Goal: Information Seeking & Learning: Learn about a topic

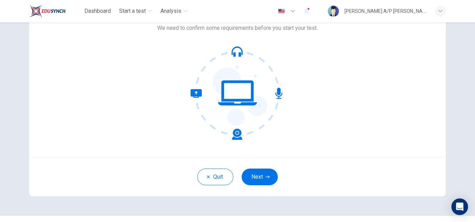
scroll to position [64, 0]
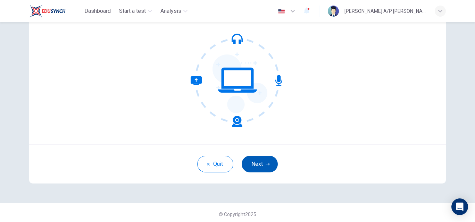
click at [251, 163] on button "Next" at bounding box center [260, 164] width 36 height 17
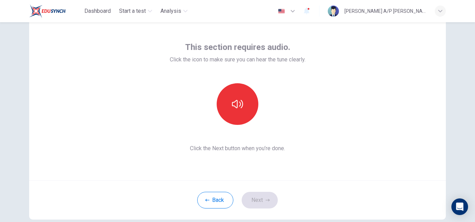
scroll to position [27, 0]
click at [239, 104] on icon "button" at bounding box center [237, 104] width 11 height 11
click at [263, 199] on button "Next" at bounding box center [260, 200] width 36 height 17
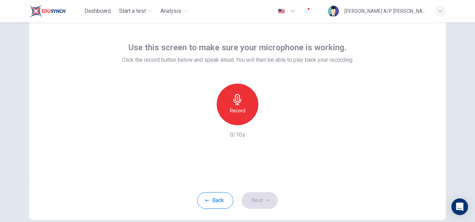
click at [237, 106] on div "Record" at bounding box center [238, 105] width 42 height 42
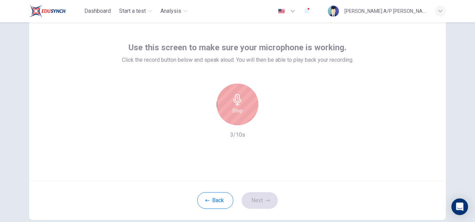
click at [237, 106] on div "Stop" at bounding box center [238, 105] width 42 height 42
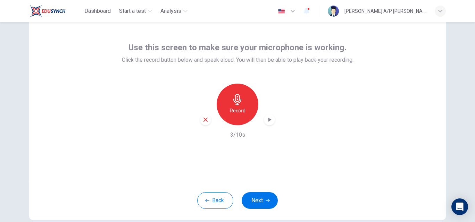
click at [269, 115] on div "button" at bounding box center [269, 119] width 11 height 11
click at [260, 200] on button "Next" at bounding box center [260, 200] width 36 height 17
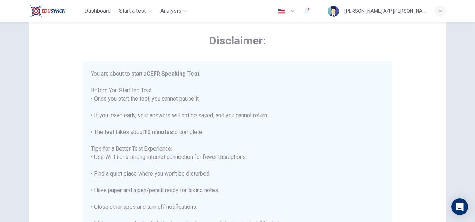
scroll to position [8, 0]
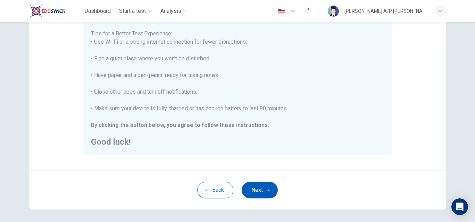
click at [265, 188] on button "Next" at bounding box center [260, 190] width 36 height 17
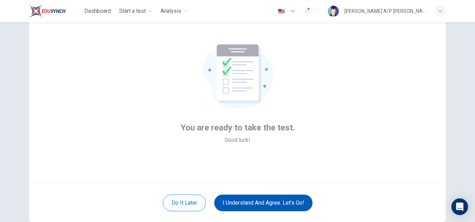
scroll to position [22, 0]
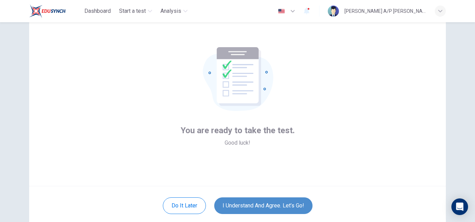
click at [261, 199] on button "I understand and agree. Let’s go!" at bounding box center [263, 205] width 98 height 17
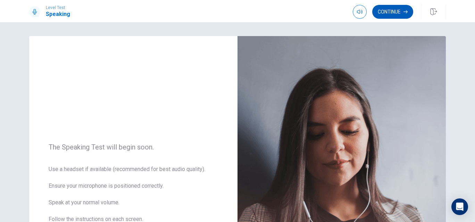
click at [397, 7] on button "Continue" at bounding box center [392, 12] width 41 height 14
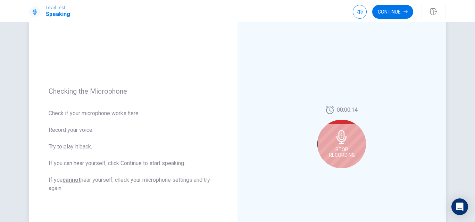
scroll to position [53, 0]
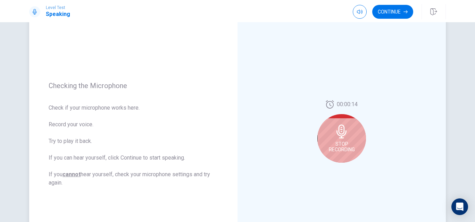
click at [329, 140] on div "Stop Recording" at bounding box center [341, 138] width 49 height 49
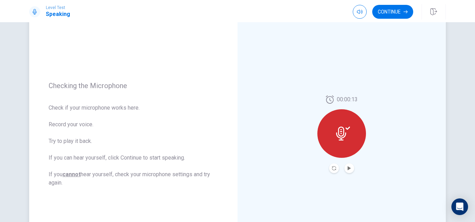
click at [341, 151] on div at bounding box center [341, 133] width 49 height 49
click at [346, 138] on icon at bounding box center [343, 134] width 14 height 14
click at [350, 170] on icon "Play Audio" at bounding box center [349, 168] width 4 height 4
click at [342, 142] on div at bounding box center [341, 133] width 49 height 49
click at [330, 172] on div at bounding box center [341, 168] width 25 height 10
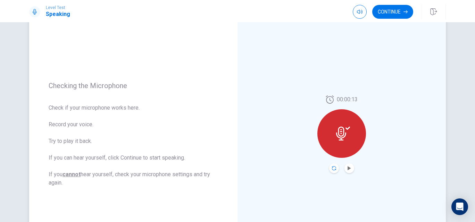
click at [332, 168] on icon "Record Again" at bounding box center [334, 168] width 4 height 4
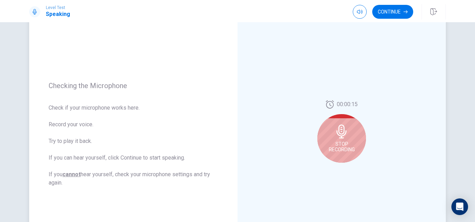
click at [338, 140] on div "Stop Recording" at bounding box center [341, 138] width 49 height 49
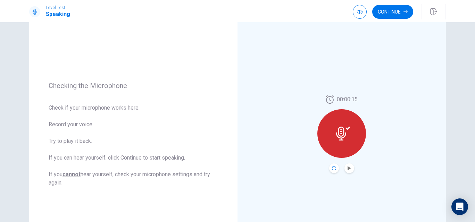
click at [335, 166] on icon "Record Again" at bounding box center [334, 168] width 4 height 4
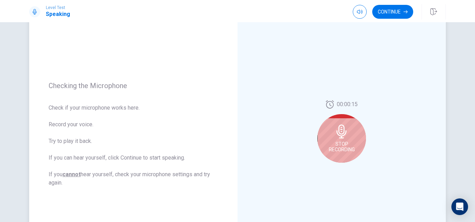
click at [344, 143] on span "Stop Recording" at bounding box center [342, 146] width 26 height 11
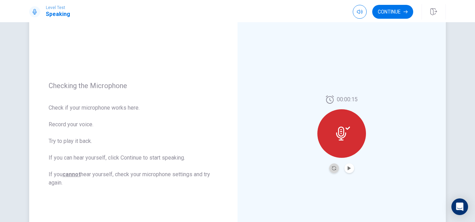
click at [331, 168] on button "Record Again" at bounding box center [334, 168] width 10 height 10
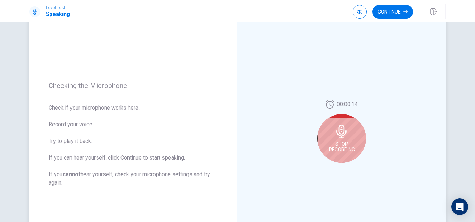
click at [343, 138] on div "Stop Recording" at bounding box center [341, 138] width 49 height 49
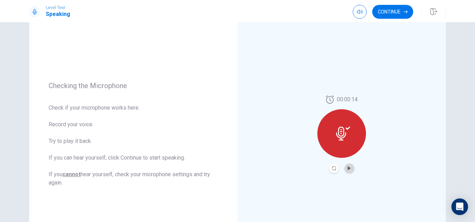
click at [347, 169] on button "Play Audio" at bounding box center [349, 168] width 10 height 10
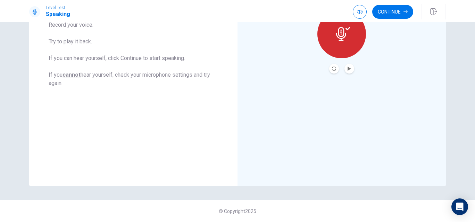
scroll to position [0, 0]
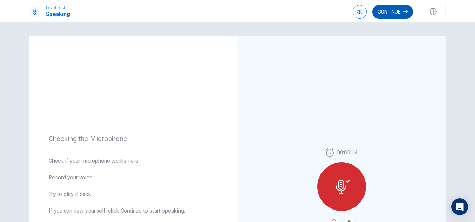
click at [387, 9] on button "Continue" at bounding box center [392, 12] width 41 height 14
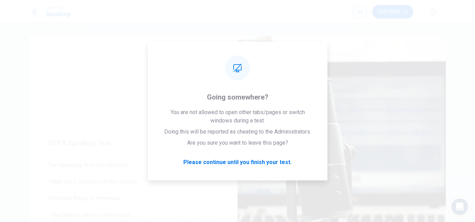
click at [396, 7] on button "Continue" at bounding box center [392, 12] width 41 height 14
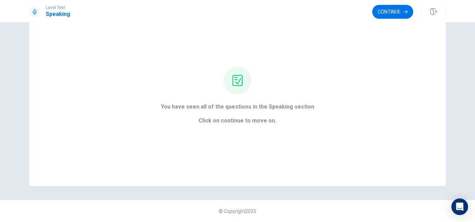
scroll to position [31, 0]
drag, startPoint x: 358, startPoint y: 91, endPoint x: 384, endPoint y: 50, distance: 48.0
click at [359, 85] on div "You have seen all of the questions in the Speaking section Click on continue to…" at bounding box center [237, 96] width 416 height 180
click at [397, 12] on button "Continue" at bounding box center [392, 12] width 41 height 14
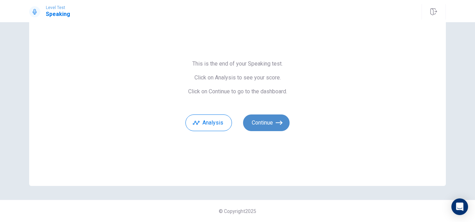
click at [259, 130] on button "Continue" at bounding box center [266, 123] width 47 height 17
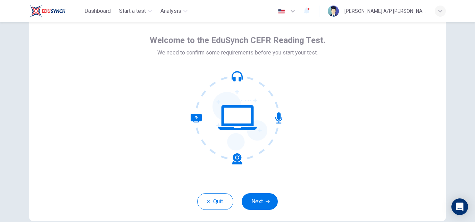
scroll to position [28, 0]
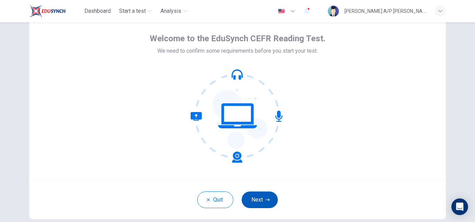
click at [259, 202] on button "Next" at bounding box center [260, 200] width 36 height 17
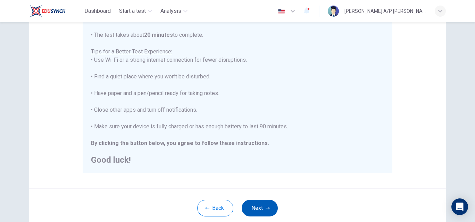
scroll to position [119, 0]
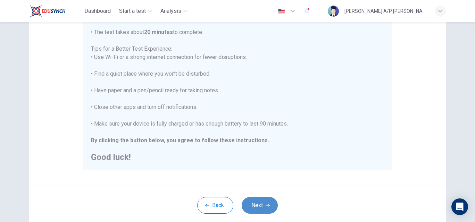
click at [263, 204] on button "Next" at bounding box center [260, 205] width 36 height 17
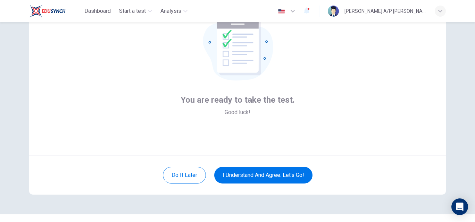
scroll to position [67, 0]
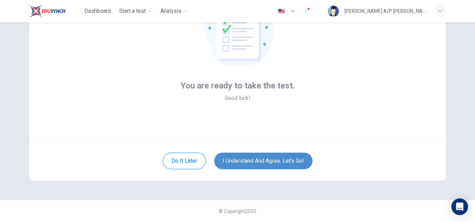
click at [259, 161] on button "I understand and agree. Let’s go!" at bounding box center [263, 161] width 98 height 17
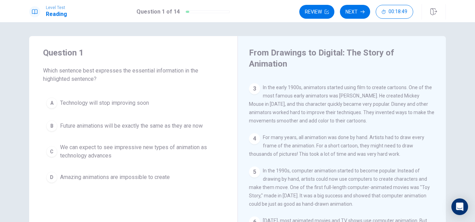
scroll to position [78, 0]
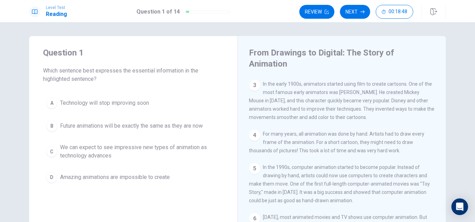
click at [249, 193] on div "5 In the 1990s, computer animation started to become popular. Instead of drawin…" at bounding box center [342, 184] width 186 height 42
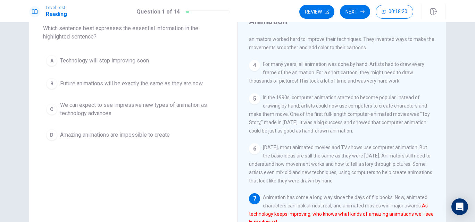
scroll to position [42, 0]
click at [49, 109] on div "C" at bounding box center [51, 109] width 11 height 11
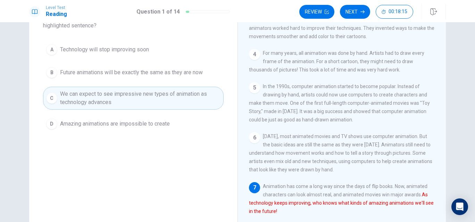
scroll to position [53, 0]
click at [353, 14] on button "Next" at bounding box center [355, 12] width 30 height 14
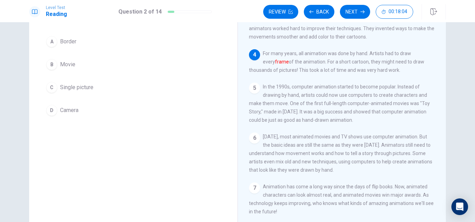
scroll to position [0, 0]
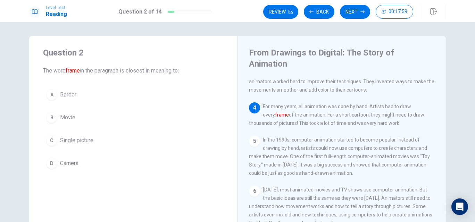
click at [58, 141] on button "C Single picture" at bounding box center [133, 140] width 180 height 17
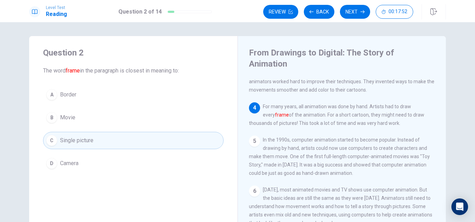
click at [55, 138] on div "C" at bounding box center [51, 140] width 11 height 11
click at [357, 13] on button "Next" at bounding box center [355, 12] width 30 height 14
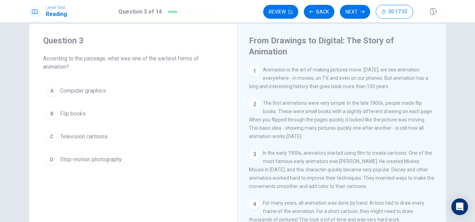
scroll to position [11, 0]
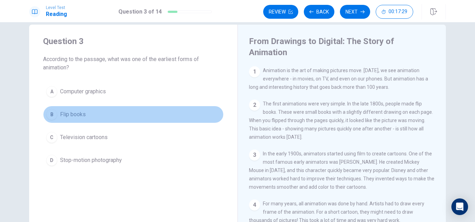
click at [56, 113] on div "B" at bounding box center [51, 114] width 11 height 11
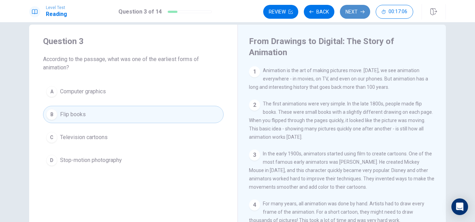
click at [355, 11] on button "Next" at bounding box center [355, 12] width 30 height 14
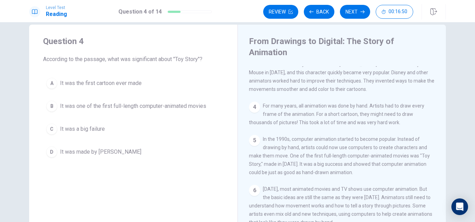
scroll to position [99, 0]
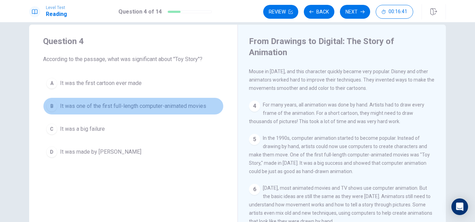
click at [52, 108] on div "B" at bounding box center [51, 106] width 11 height 11
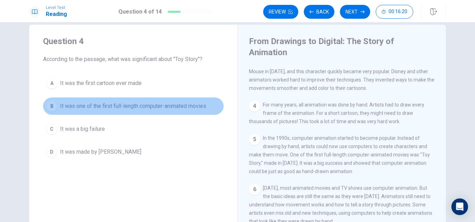
click at [51, 110] on div "B" at bounding box center [51, 106] width 11 height 11
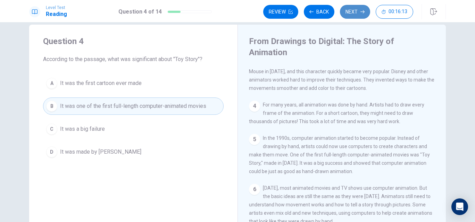
click at [350, 7] on button "Next" at bounding box center [355, 12] width 30 height 14
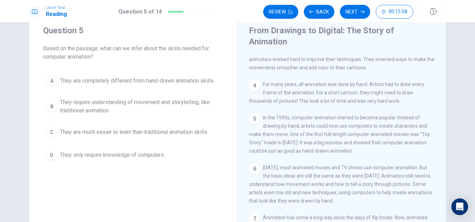
scroll to position [23, 0]
click at [55, 106] on div "B" at bounding box center [51, 105] width 11 height 11
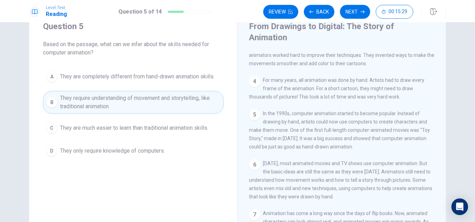
scroll to position [25, 0]
click at [353, 13] on button "Next" at bounding box center [355, 12] width 30 height 14
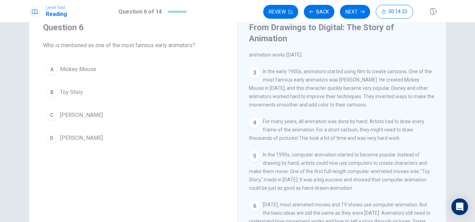
scroll to position [66, 0]
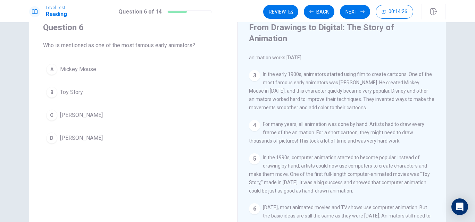
click at [56, 115] on div "C" at bounding box center [51, 115] width 11 height 11
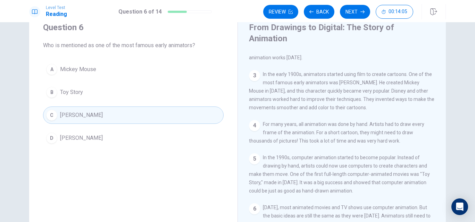
click at [349, 13] on button "Next" at bounding box center [355, 12] width 30 height 14
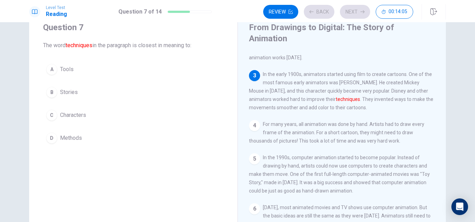
scroll to position [86, 0]
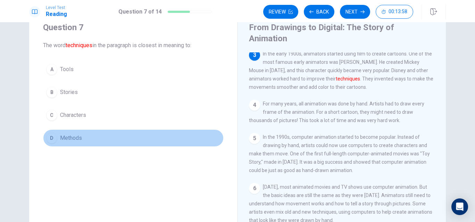
click at [51, 139] on div "D" at bounding box center [51, 138] width 11 height 11
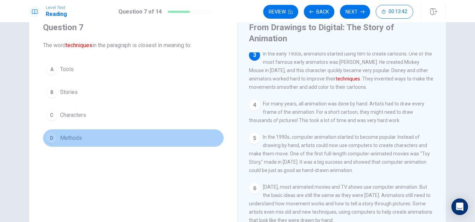
click at [131, 143] on button "D Methods" at bounding box center [133, 137] width 180 height 17
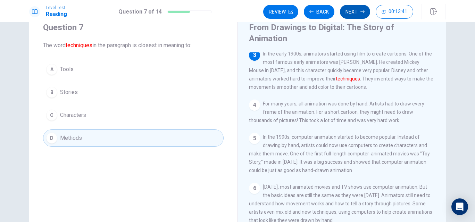
click at [355, 15] on button "Next" at bounding box center [355, 12] width 30 height 14
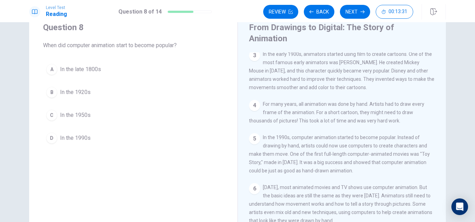
scroll to position [87, 0]
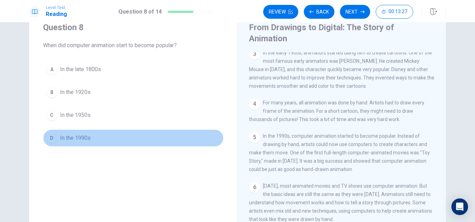
click at [50, 142] on div "D" at bounding box center [51, 138] width 11 height 11
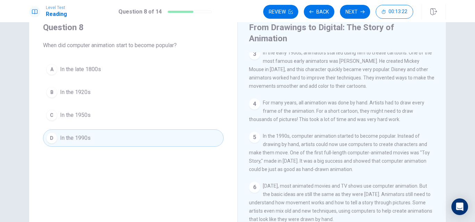
click at [70, 138] on span "In the 1990s" at bounding box center [75, 138] width 31 height 8
click at [357, 12] on button "Next" at bounding box center [355, 12] width 30 height 14
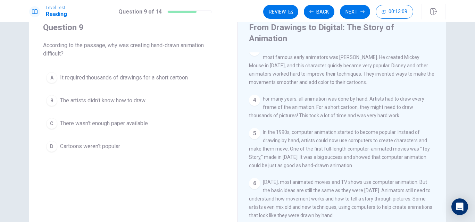
scroll to position [93, 0]
click at [50, 79] on div "A" at bounding box center [51, 77] width 11 height 11
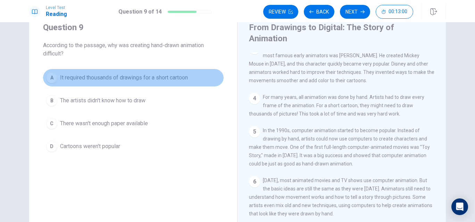
click at [51, 79] on div "A" at bounding box center [51, 77] width 11 height 11
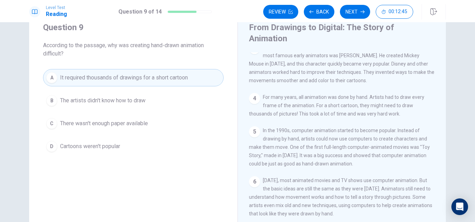
click at [351, 14] on button "Next" at bounding box center [355, 12] width 30 height 14
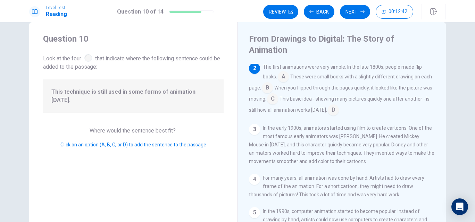
scroll to position [13, 0]
click at [276, 95] on input at bounding box center [272, 100] width 11 height 11
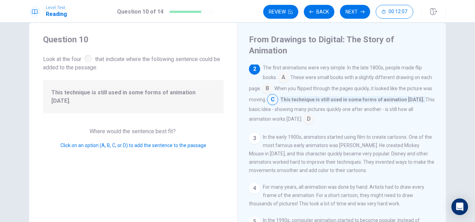
click at [269, 84] on input at bounding box center [267, 89] width 11 height 11
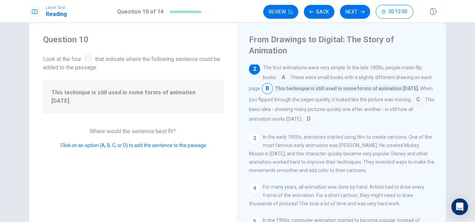
click at [412, 95] on input at bounding box center [417, 100] width 11 height 11
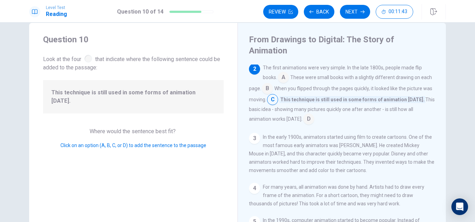
click at [303, 114] on input at bounding box center [308, 119] width 11 height 11
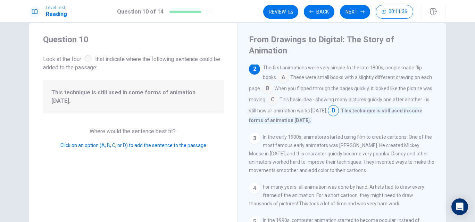
click at [268, 84] on input at bounding box center [267, 89] width 11 height 11
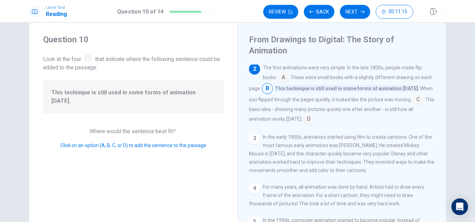
click at [414, 95] on input at bounding box center [417, 100] width 11 height 11
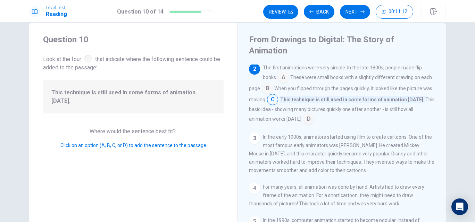
click at [273, 95] on input at bounding box center [272, 100] width 11 height 11
click at [303, 114] on input at bounding box center [308, 119] width 11 height 11
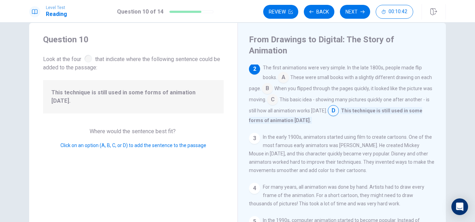
click at [329, 106] on input at bounding box center [333, 111] width 11 height 11
click at [330, 106] on input at bounding box center [333, 111] width 11 height 11
click at [332, 106] on input at bounding box center [333, 111] width 11 height 11
click at [329, 106] on input at bounding box center [333, 111] width 11 height 11
click at [353, 14] on button "Next" at bounding box center [355, 12] width 30 height 14
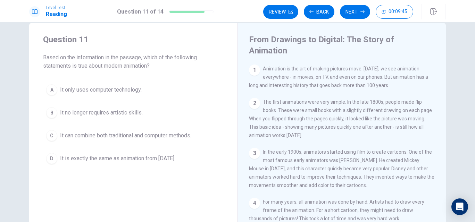
drag, startPoint x: 78, startPoint y: 65, endPoint x: 91, endPoint y: 65, distance: 12.1
click at [91, 65] on span "Based on the information in the passage, which of the following statements is t…" at bounding box center [133, 61] width 180 height 17
click at [53, 136] on div "C" at bounding box center [51, 135] width 11 height 11
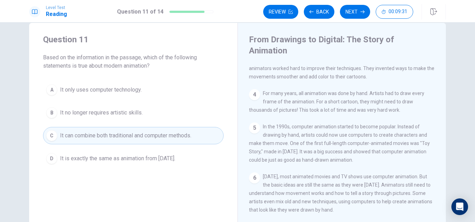
scroll to position [119, 0]
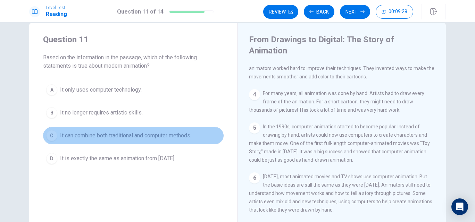
click at [52, 136] on div "C" at bounding box center [51, 135] width 11 height 11
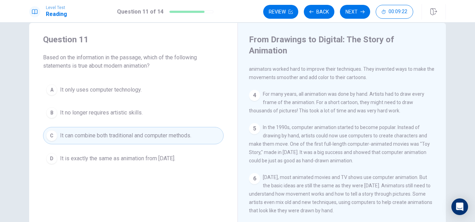
scroll to position [107, 0]
click at [355, 18] on button "Next" at bounding box center [355, 12] width 30 height 14
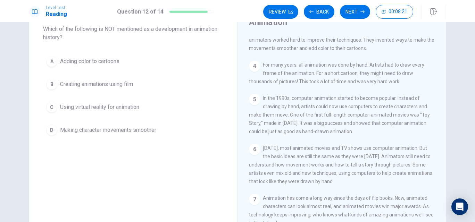
scroll to position [0, 0]
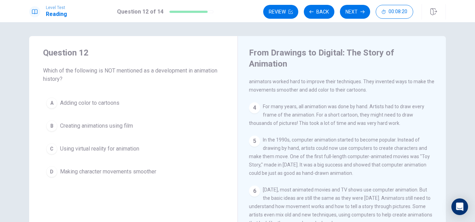
click at [52, 148] on div "C" at bounding box center [51, 148] width 11 height 11
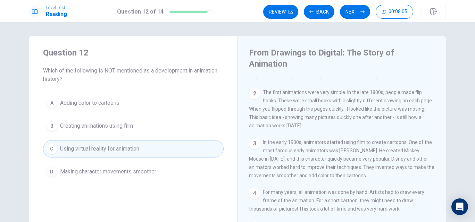
scroll to position [24, 0]
click at [53, 148] on div "C" at bounding box center [51, 148] width 11 height 11
click at [52, 148] on div "C" at bounding box center [51, 148] width 11 height 11
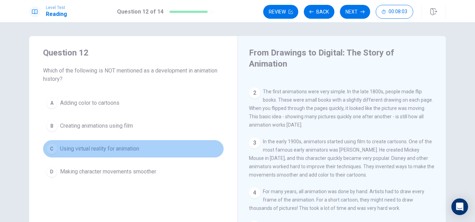
click at [52, 148] on div "C" at bounding box center [51, 148] width 11 height 11
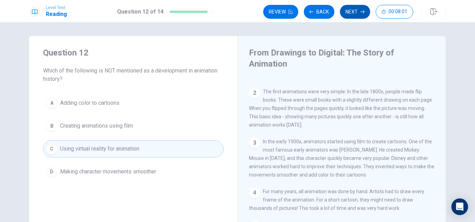
click at [351, 12] on button "Next" at bounding box center [355, 12] width 30 height 14
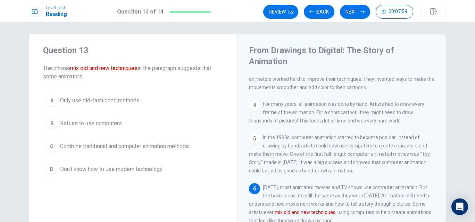
scroll to position [3, 0]
click at [50, 146] on div "C" at bounding box center [51, 145] width 11 height 11
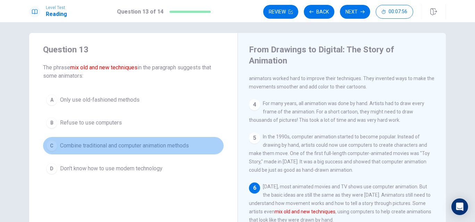
click at [51, 146] on div "C" at bounding box center [51, 145] width 11 height 11
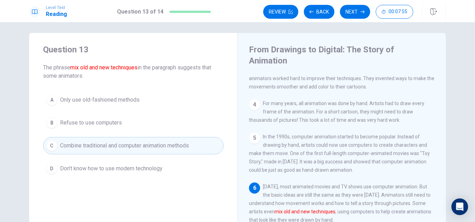
click at [51, 146] on div "C" at bounding box center [51, 145] width 11 height 11
click at [350, 12] on button "Next" at bounding box center [355, 12] width 30 height 14
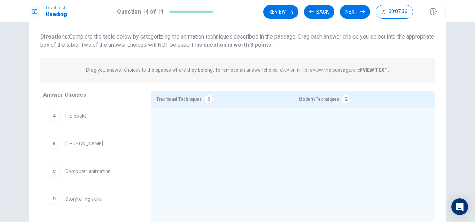
scroll to position [41, 0]
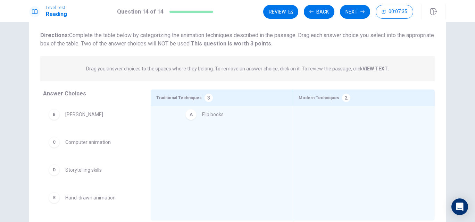
drag, startPoint x: 89, startPoint y: 116, endPoint x: 228, endPoint y: 116, distance: 139.2
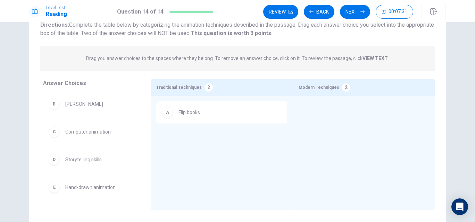
scroll to position [52, 0]
drag, startPoint x: 93, startPoint y: 132, endPoint x: 354, endPoint y: 129, distance: 260.7
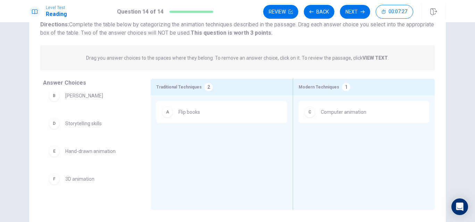
scroll to position [9, 0]
drag, startPoint x: 110, startPoint y: 145, endPoint x: 212, endPoint y: 147, distance: 102.1
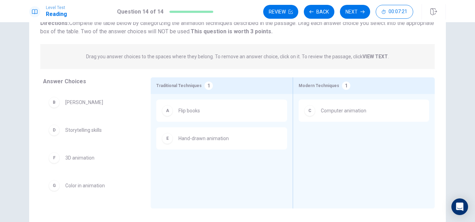
scroll to position [51, 0]
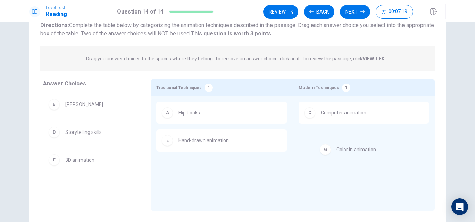
drag, startPoint x: 97, startPoint y: 192, endPoint x: 371, endPoint y: 153, distance: 276.8
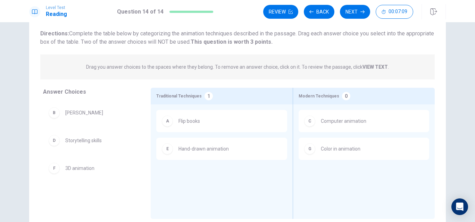
scroll to position [41, 0]
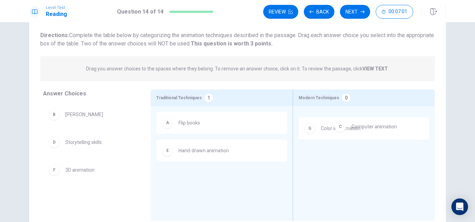
drag, startPoint x: 313, startPoint y: 127, endPoint x: 335, endPoint y: 120, distance: 23.3
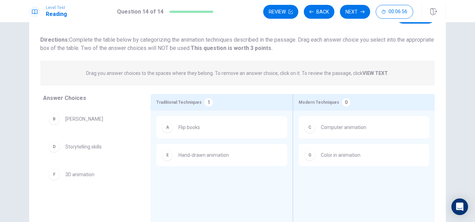
scroll to position [36, 0]
click at [368, 73] on strong "VIEW TEXT" at bounding box center [374, 74] width 25 height 6
click at [371, 71] on strong "VIEW TEXT" at bounding box center [374, 74] width 25 height 6
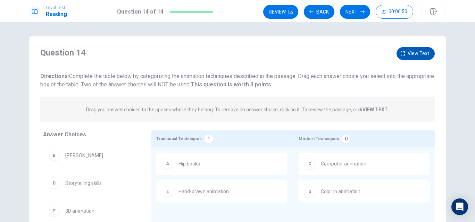
click at [418, 49] on span "View text" at bounding box center [418, 53] width 22 height 9
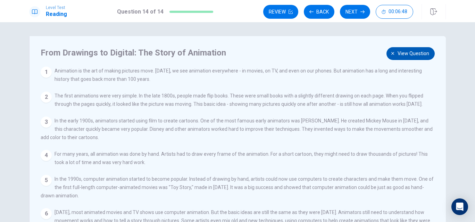
click at [398, 58] on button "View question" at bounding box center [410, 53] width 48 height 13
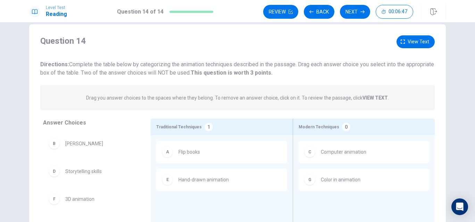
scroll to position [14, 0]
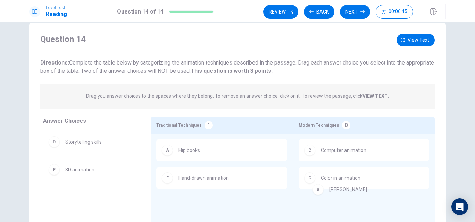
drag, startPoint x: 115, startPoint y: 150, endPoint x: 385, endPoint y: 197, distance: 274.9
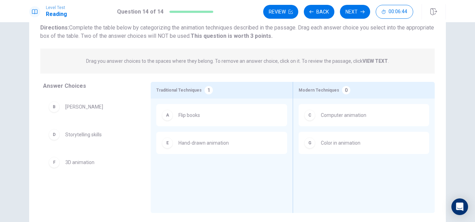
scroll to position [63, 0]
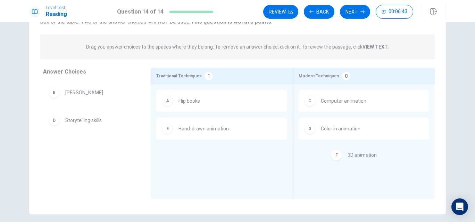
drag, startPoint x: 83, startPoint y: 152, endPoint x: 369, endPoint y: 156, distance: 286.4
drag, startPoint x: 101, startPoint y: 124, endPoint x: 367, endPoint y: 145, distance: 266.4
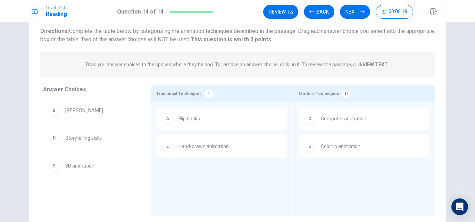
scroll to position [27, 0]
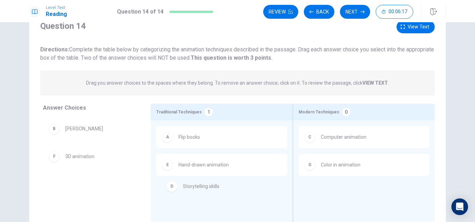
drag, startPoint x: 87, startPoint y: 159, endPoint x: 213, endPoint y: 189, distance: 129.8
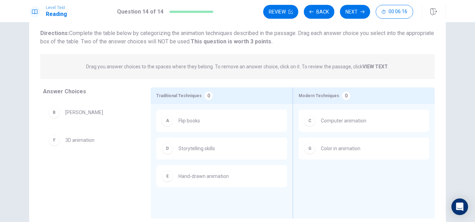
scroll to position [54, 0]
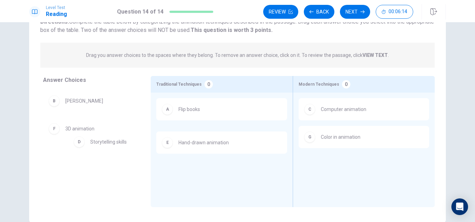
drag, startPoint x: 177, startPoint y: 140, endPoint x: 80, endPoint y: 144, distance: 97.6
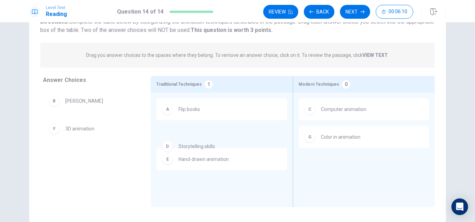
drag, startPoint x: 88, startPoint y: 131, endPoint x: 210, endPoint y: 150, distance: 123.6
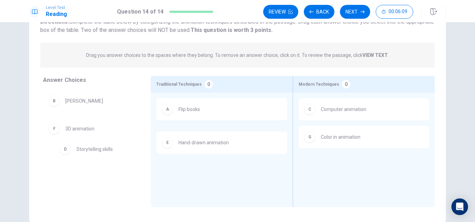
drag, startPoint x: 207, startPoint y: 141, endPoint x: 98, endPoint y: 152, distance: 108.9
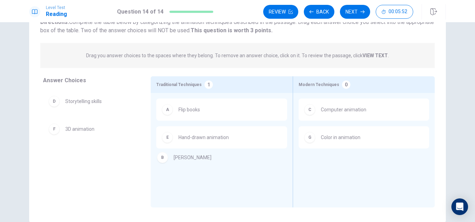
drag, startPoint x: 94, startPoint y: 108, endPoint x: 205, endPoint y: 163, distance: 124.0
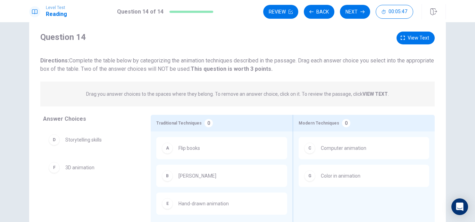
scroll to position [16, 0]
click at [410, 38] on span "View text" at bounding box center [418, 37] width 22 height 9
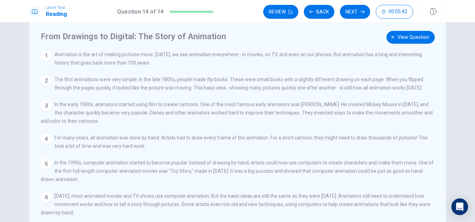
scroll to position [12, 0]
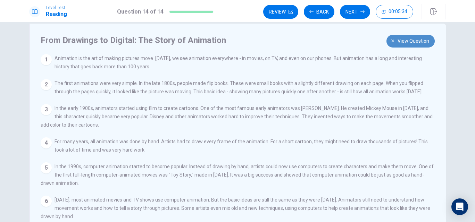
click at [396, 41] on button "View question" at bounding box center [410, 41] width 48 height 13
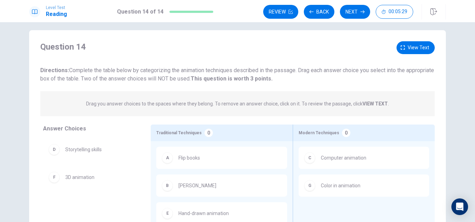
scroll to position [0, 0]
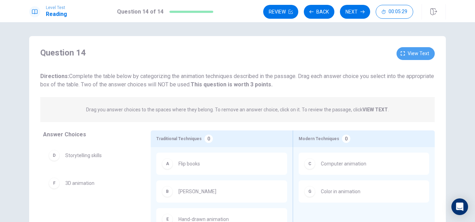
click at [414, 50] on span "View text" at bounding box center [418, 53] width 22 height 9
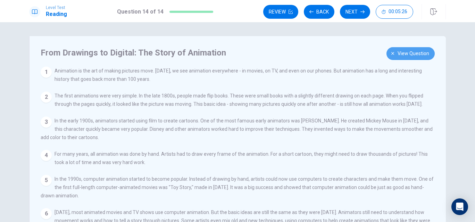
click at [414, 50] on span "View question" at bounding box center [413, 53] width 32 height 9
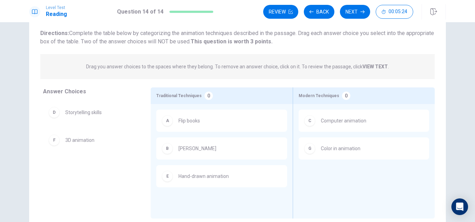
scroll to position [11, 0]
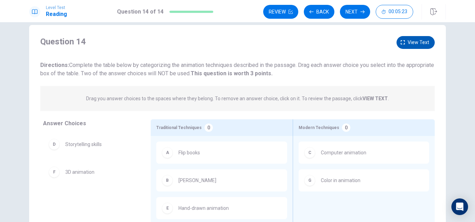
click at [413, 42] on span "View text" at bounding box center [418, 42] width 22 height 9
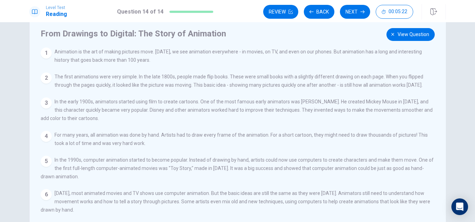
scroll to position [19, 0]
click at [410, 37] on span "View question" at bounding box center [413, 34] width 32 height 9
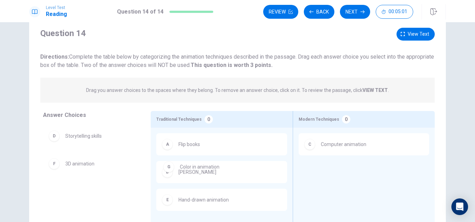
drag, startPoint x: 351, startPoint y: 179, endPoint x: 206, endPoint y: 171, distance: 145.3
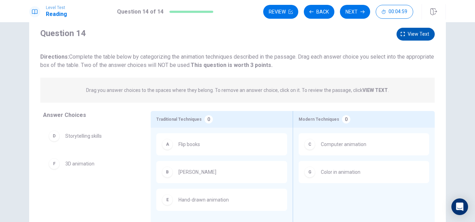
click at [427, 33] on span "View text" at bounding box center [418, 34] width 22 height 9
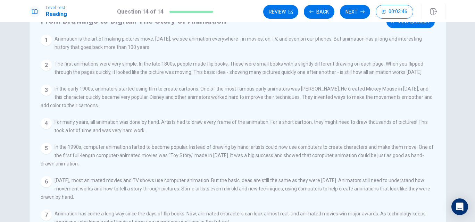
scroll to position [19, 0]
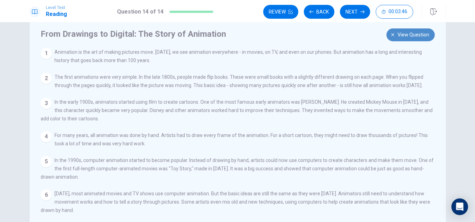
click at [404, 35] on span "View question" at bounding box center [413, 35] width 32 height 9
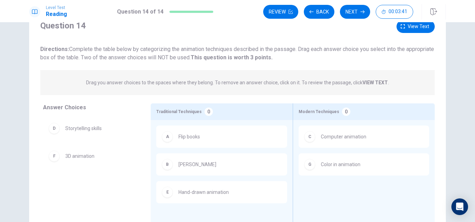
scroll to position [0, 0]
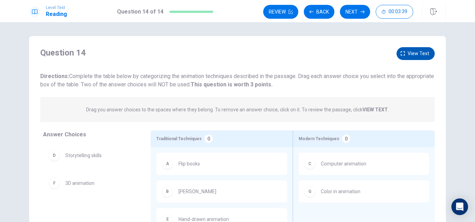
click at [406, 53] on button "View text" at bounding box center [415, 53] width 38 height 13
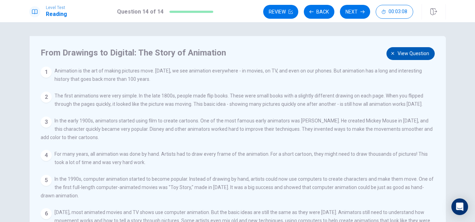
click at [402, 55] on span "View question" at bounding box center [413, 53] width 32 height 9
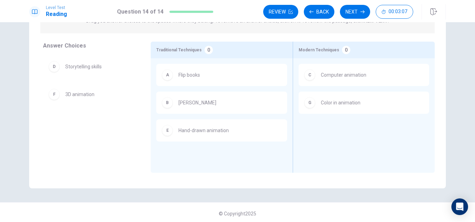
scroll to position [91, 0]
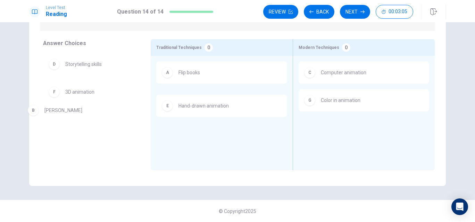
drag, startPoint x: 201, startPoint y: 109, endPoint x: 63, endPoint y: 119, distance: 138.2
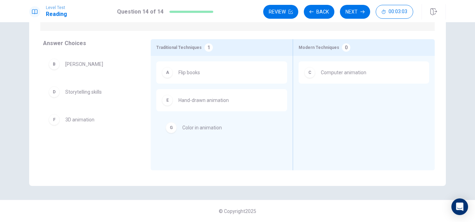
drag, startPoint x: 336, startPoint y: 98, endPoint x: 191, endPoint y: 127, distance: 148.2
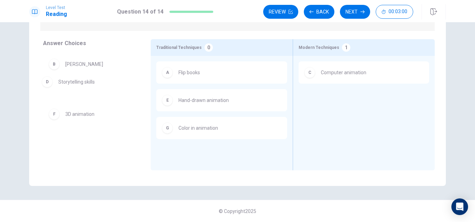
drag, startPoint x: 106, startPoint y: 98, endPoint x: 109, endPoint y: 88, distance: 10.4
drag, startPoint x: 95, startPoint y: 112, endPoint x: 364, endPoint y: 101, distance: 269.2
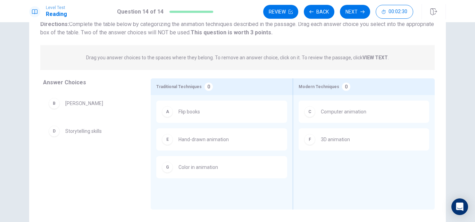
scroll to position [12, 0]
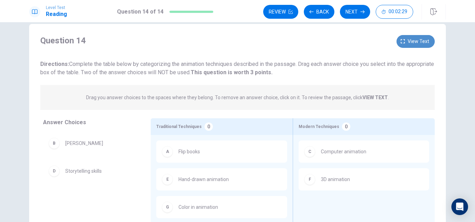
click at [421, 38] on span "View text" at bounding box center [418, 41] width 22 height 9
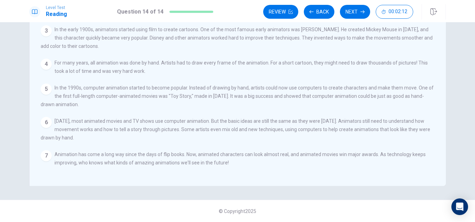
scroll to position [0, 0]
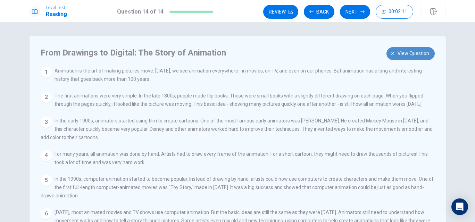
click at [413, 48] on button "View question" at bounding box center [410, 53] width 48 height 13
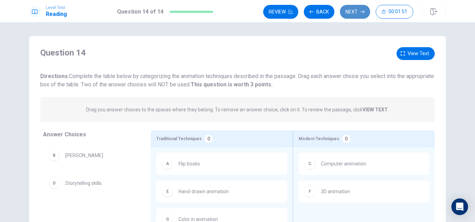
click at [359, 18] on button "Next" at bounding box center [355, 12] width 30 height 14
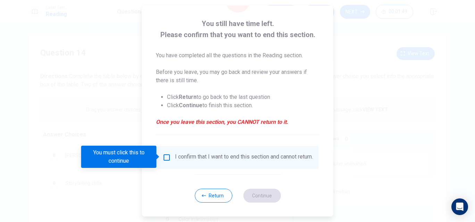
scroll to position [30, 0]
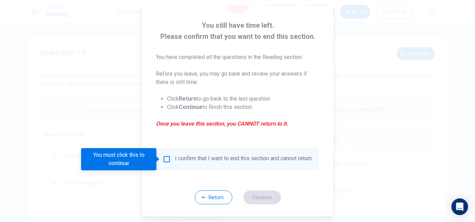
click at [166, 161] on input "You must click this to continue" at bounding box center [166, 159] width 8 height 8
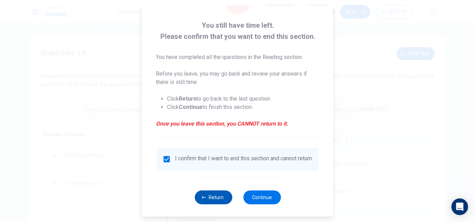
click at [222, 200] on button "Return" at bounding box center [212, 198] width 37 height 14
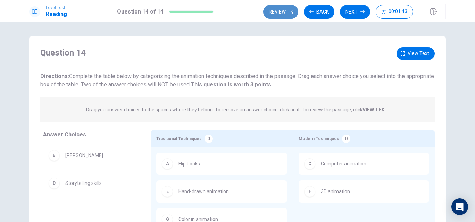
click at [270, 11] on button "Review" at bounding box center [280, 12] width 35 height 14
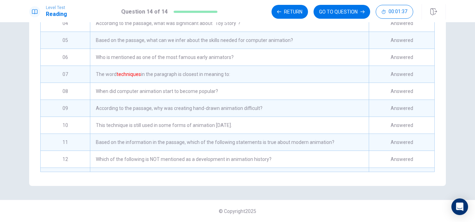
scroll to position [0, 0]
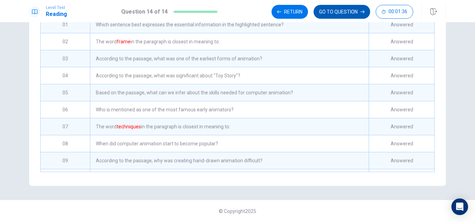
click at [328, 8] on button "GO TO QUESTION" at bounding box center [341, 12] width 57 height 14
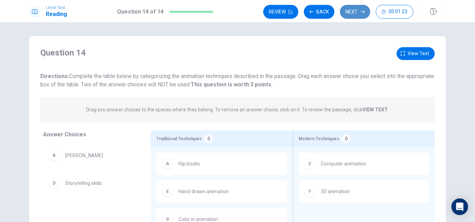
click at [353, 12] on button "Next" at bounding box center [355, 12] width 30 height 14
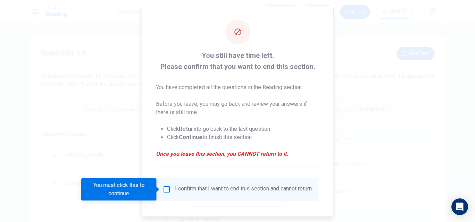
click at [160, 193] on div "You must click this to continue" at bounding box center [121, 189] width 80 height 22
click at [162, 191] on input "You must click this to continue" at bounding box center [166, 189] width 8 height 8
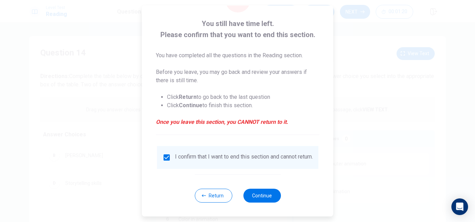
scroll to position [37, 0]
click at [253, 193] on button "Continue" at bounding box center [261, 196] width 37 height 14
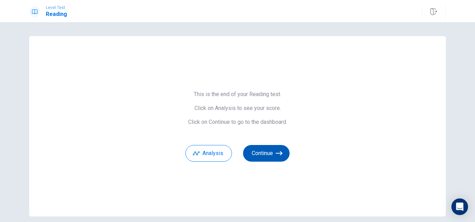
click at [262, 152] on button "Continue" at bounding box center [266, 153] width 47 height 17
